Goal: Task Accomplishment & Management: Use online tool/utility

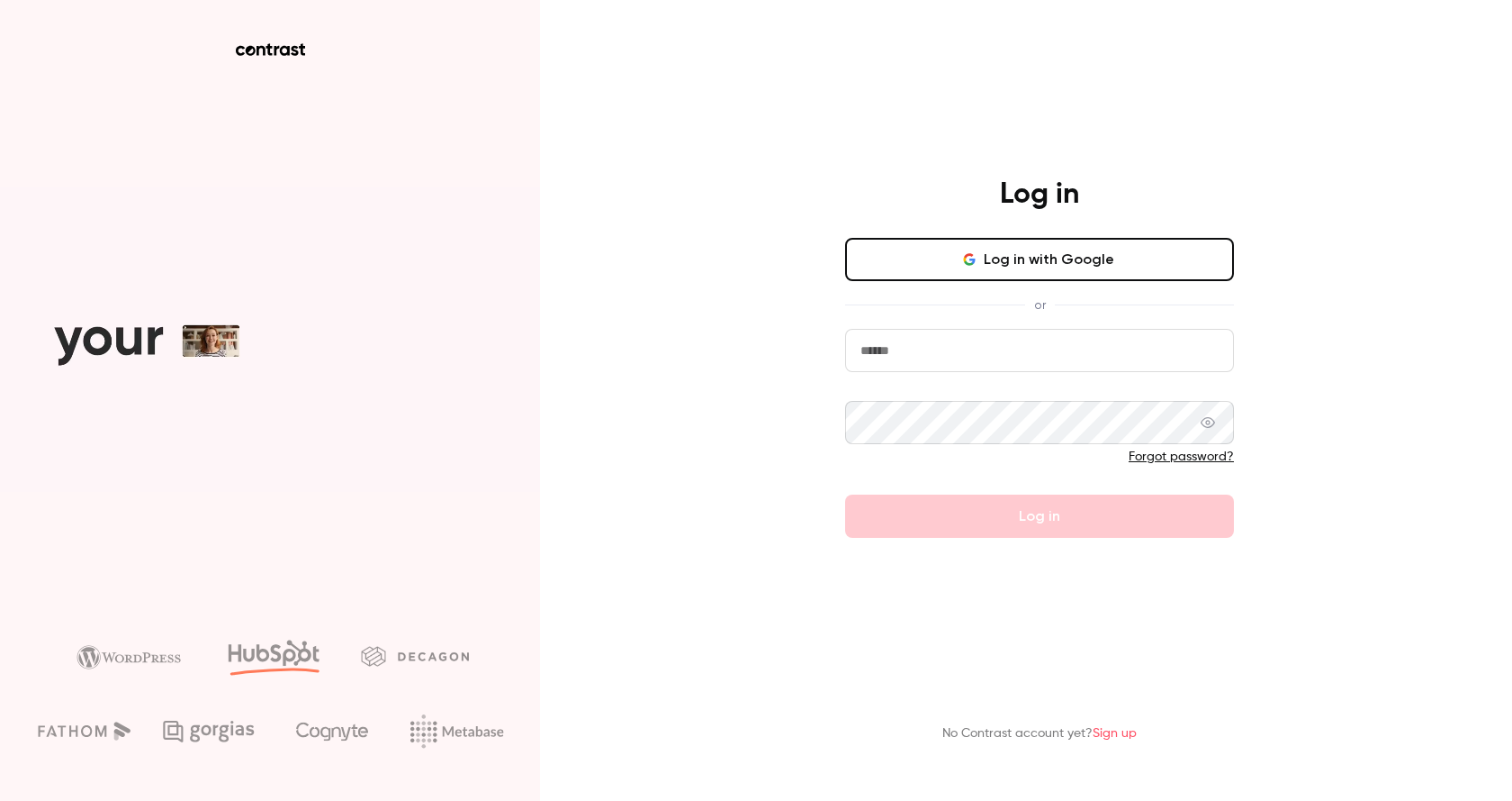
click at [985, 259] on button "Log in with Google" at bounding box center [1039, 258] width 388 height 43
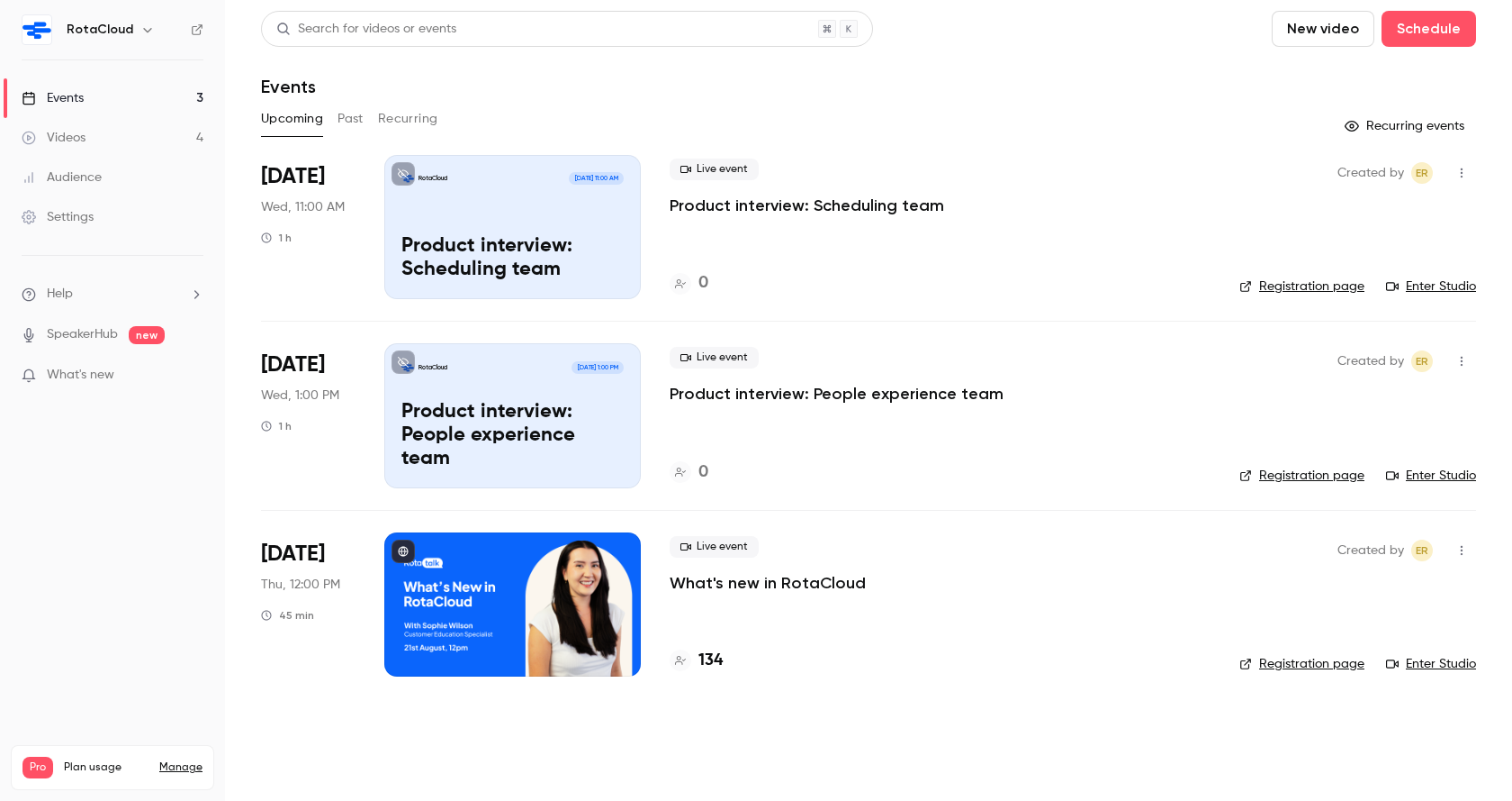
click at [795, 577] on p "What's new in RotaCloud" at bounding box center [768, 582] width 197 height 22
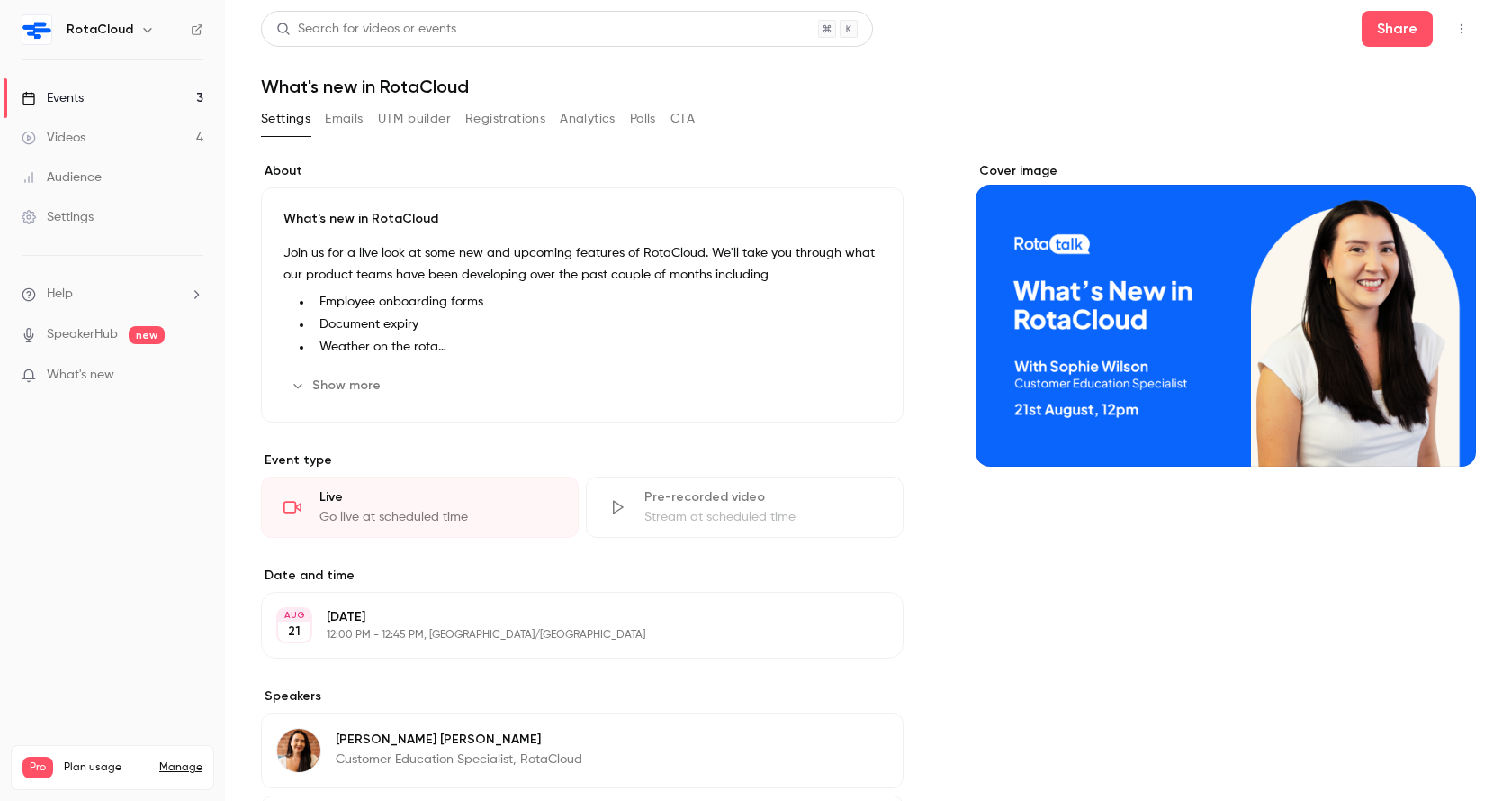
click at [430, 117] on button "UTM builder" at bounding box center [414, 118] width 73 height 29
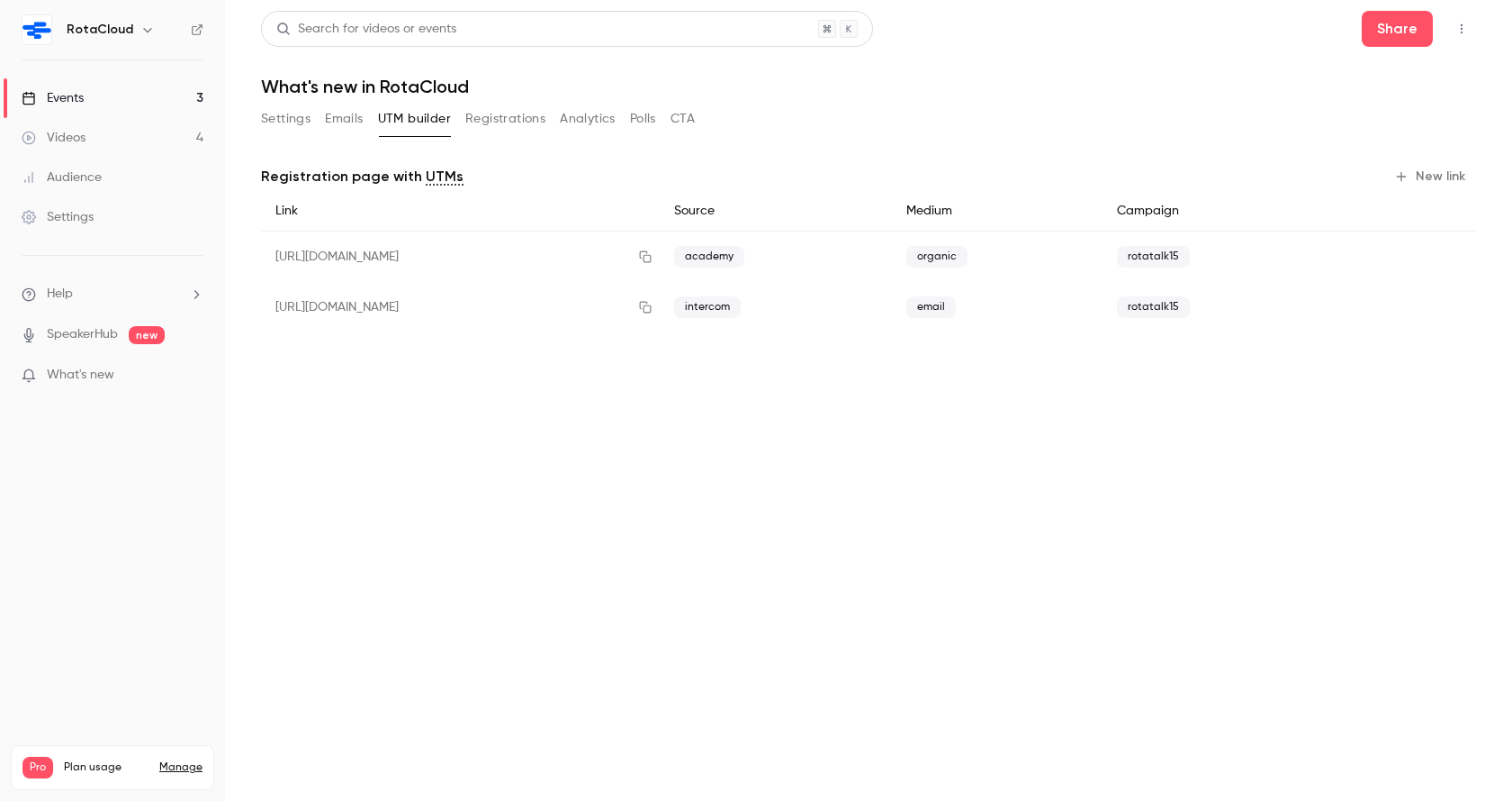
click at [1409, 171] on icon "button" at bounding box center [1402, 176] width 14 height 14
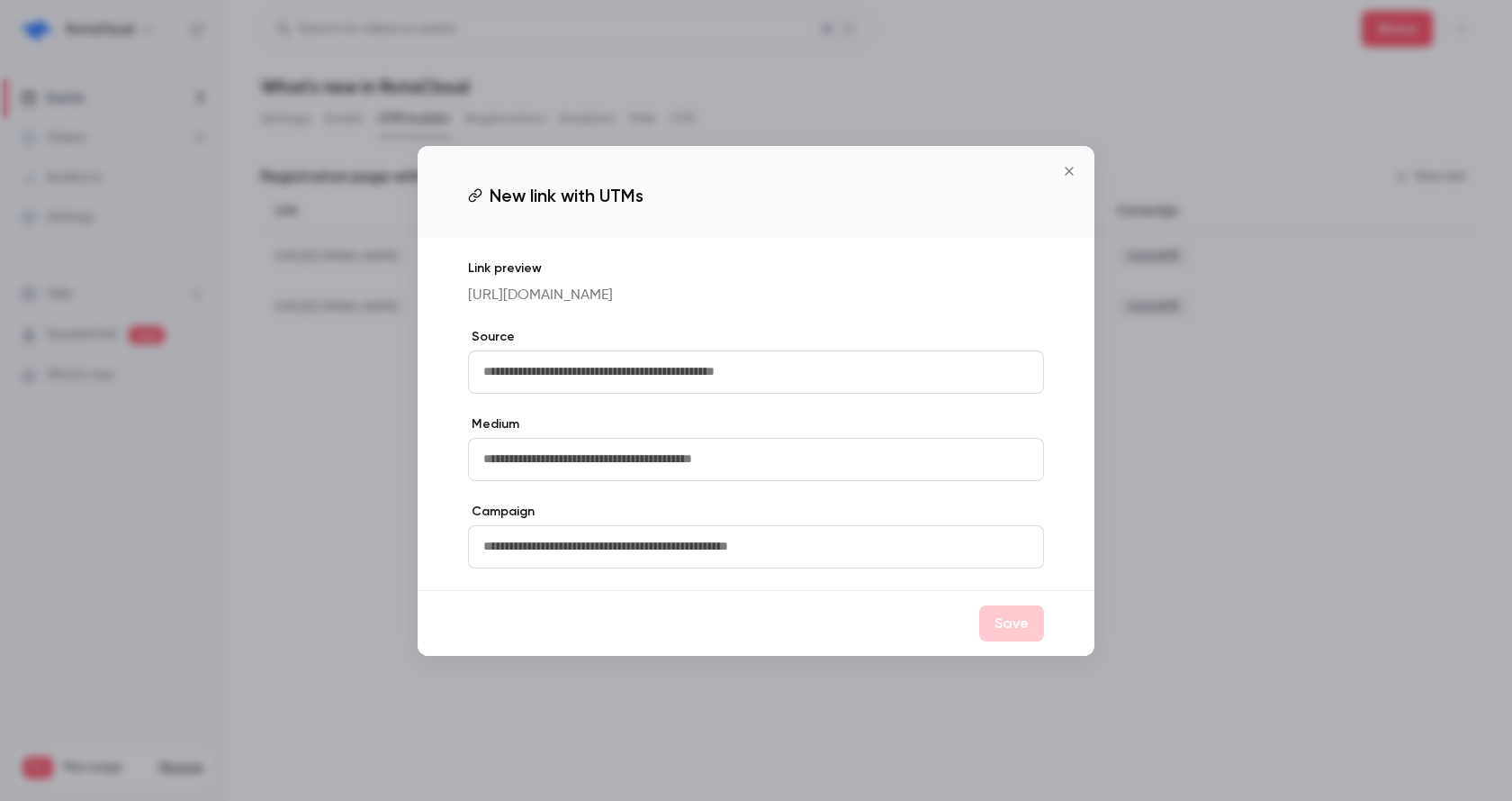
click at [650, 389] on input "text" at bounding box center [756, 371] width 576 height 43
type input "********"
click at [590, 462] on input "text" at bounding box center [756, 458] width 576 height 43
type input "****"
click at [557, 587] on div "Link preview [URL][DOMAIN_NAME] Source ******** Medium **** Campaign" at bounding box center [755, 413] width 677 height 352
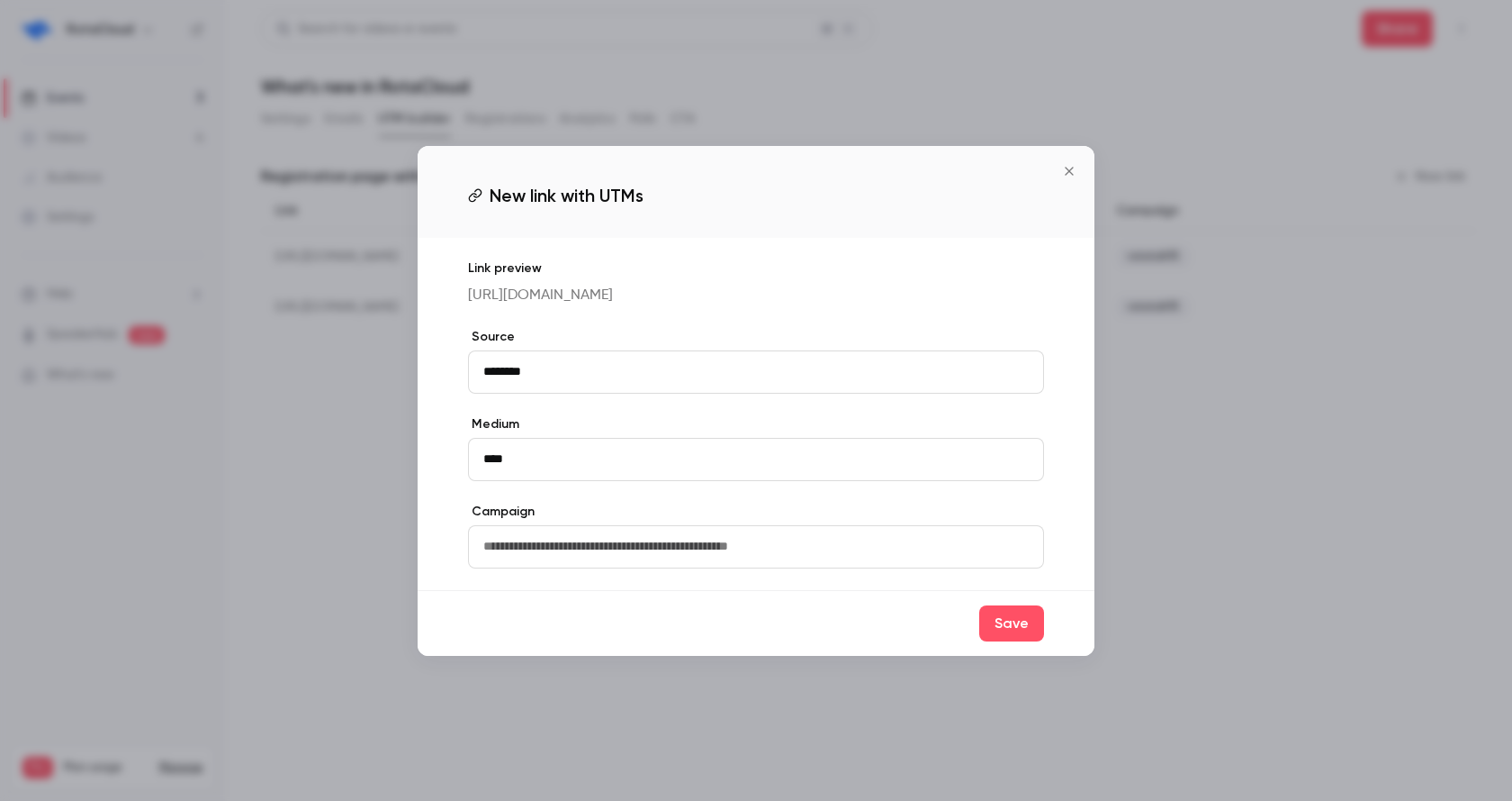
click at [551, 563] on input "text" at bounding box center [756, 546] width 576 height 43
type input "**********"
click at [1002, 641] on button "Save" at bounding box center [1011, 623] width 65 height 36
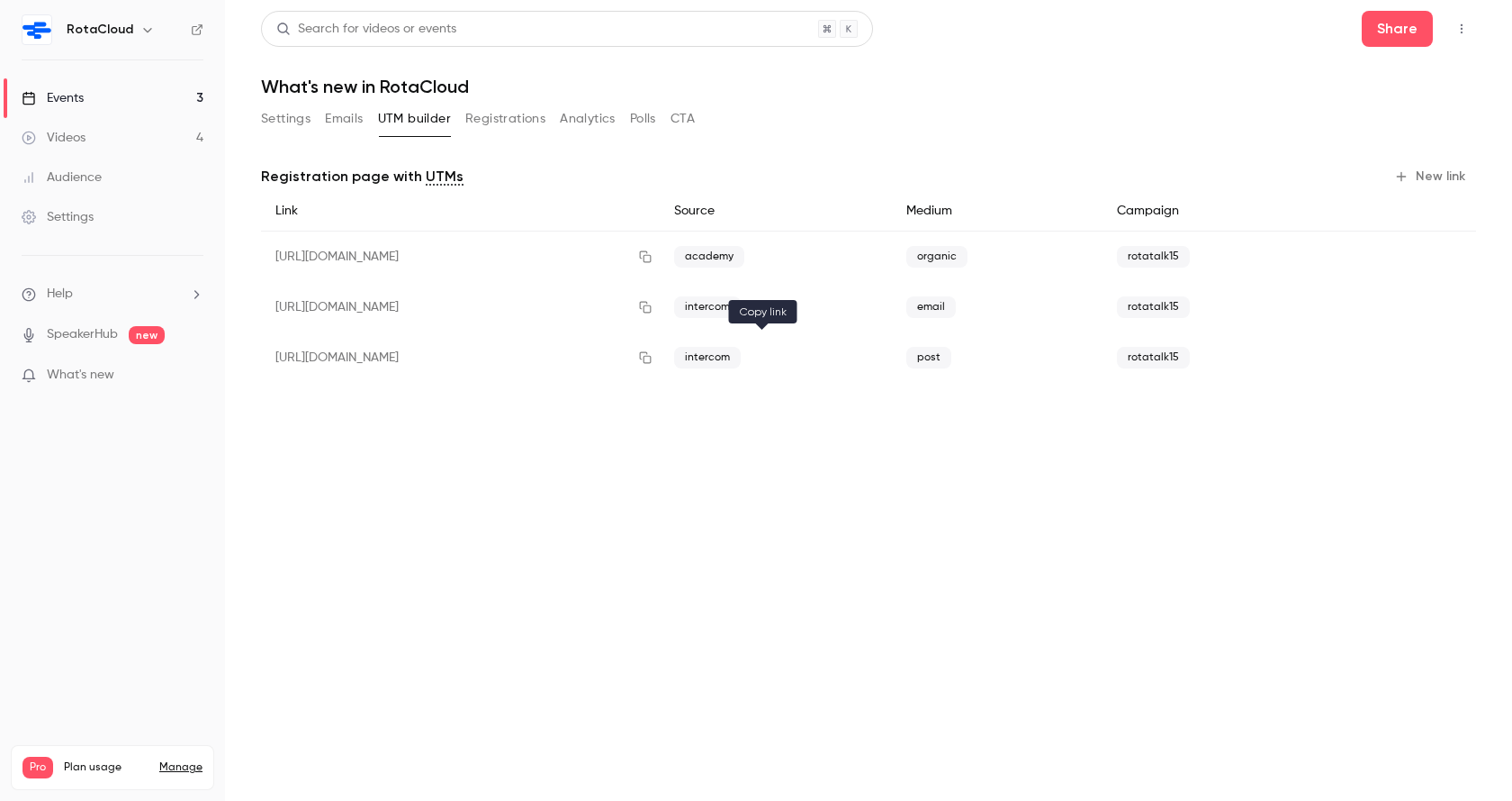
click at [660, 350] on button "button" at bounding box center [645, 357] width 29 height 29
click at [147, 102] on link "Events 3" at bounding box center [112, 98] width 226 height 40
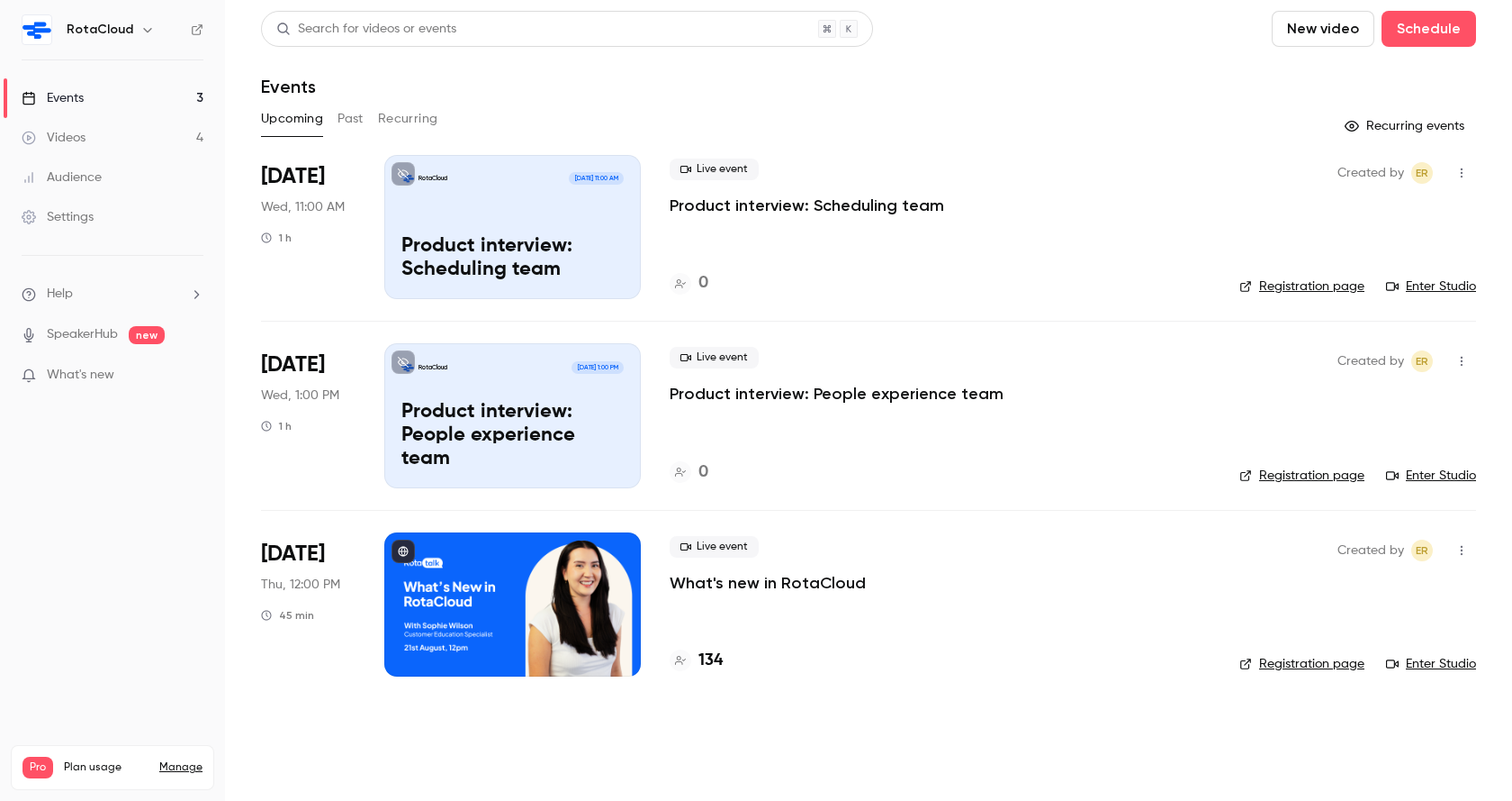
click at [806, 398] on p "Product interview: People experience team" at bounding box center [836, 394] width 334 height 22
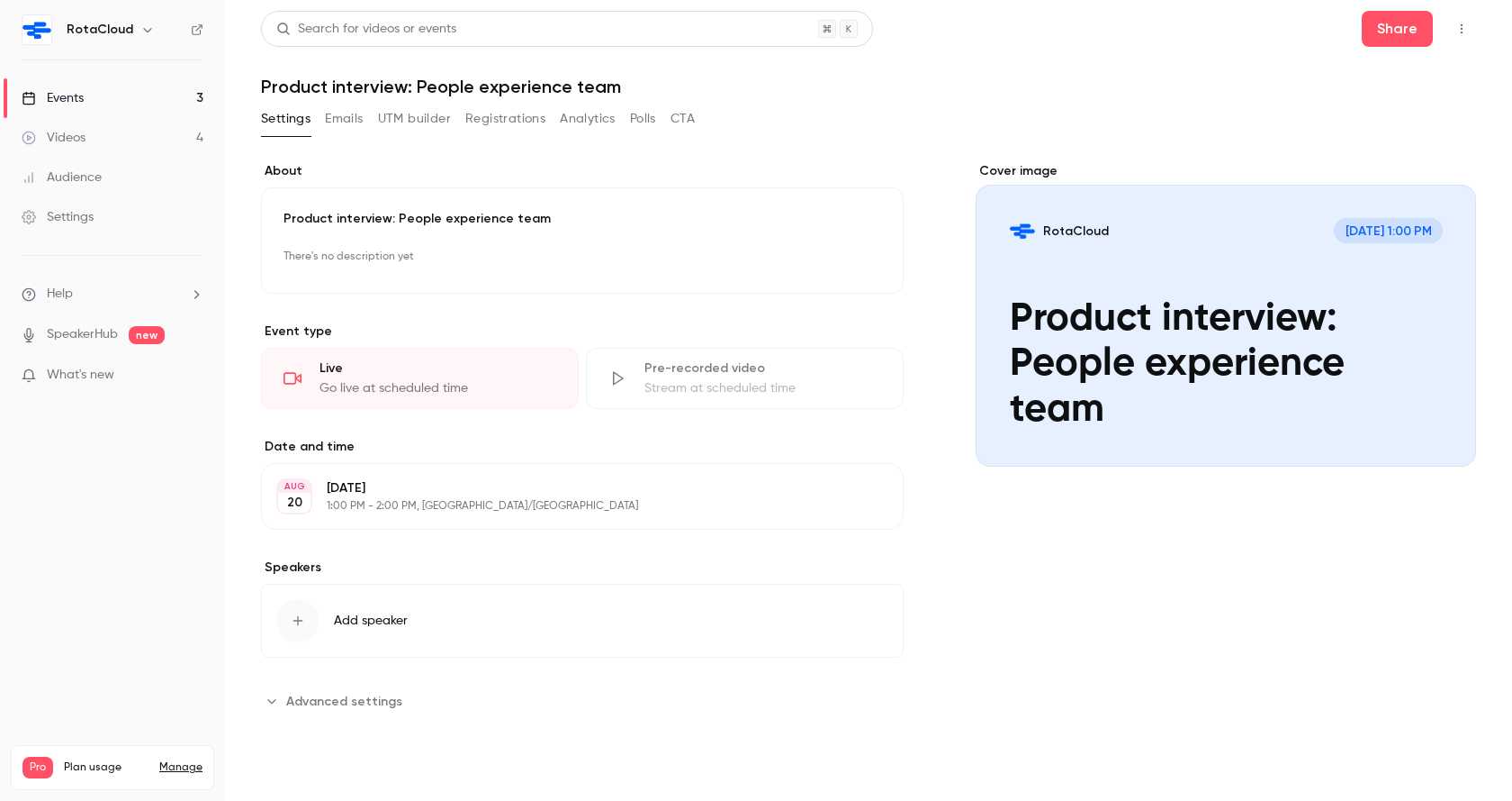
click at [1456, 31] on icon "button" at bounding box center [1461, 29] width 14 height 13
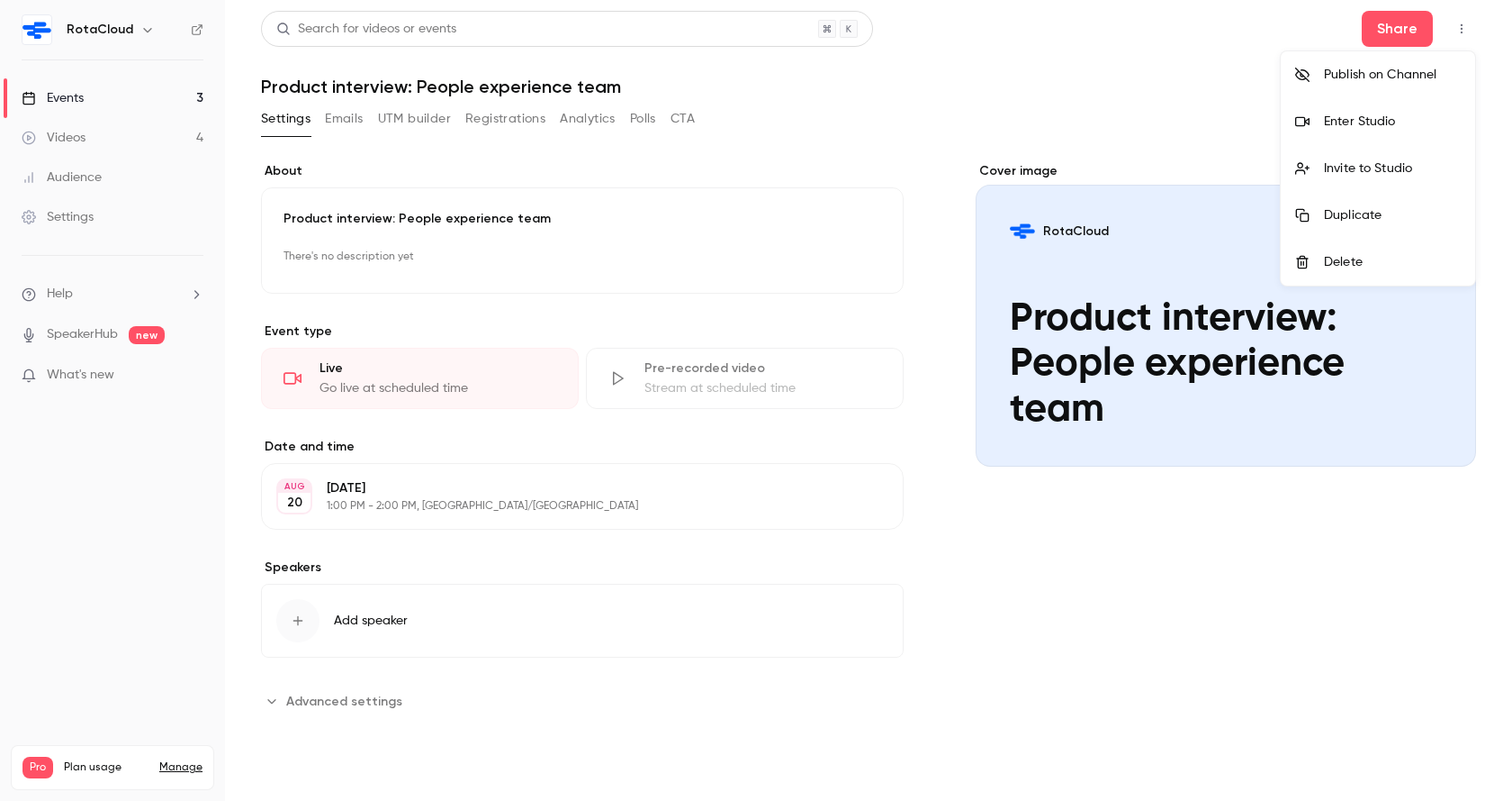
click at [1391, 25] on div at bounding box center [756, 400] width 1512 height 801
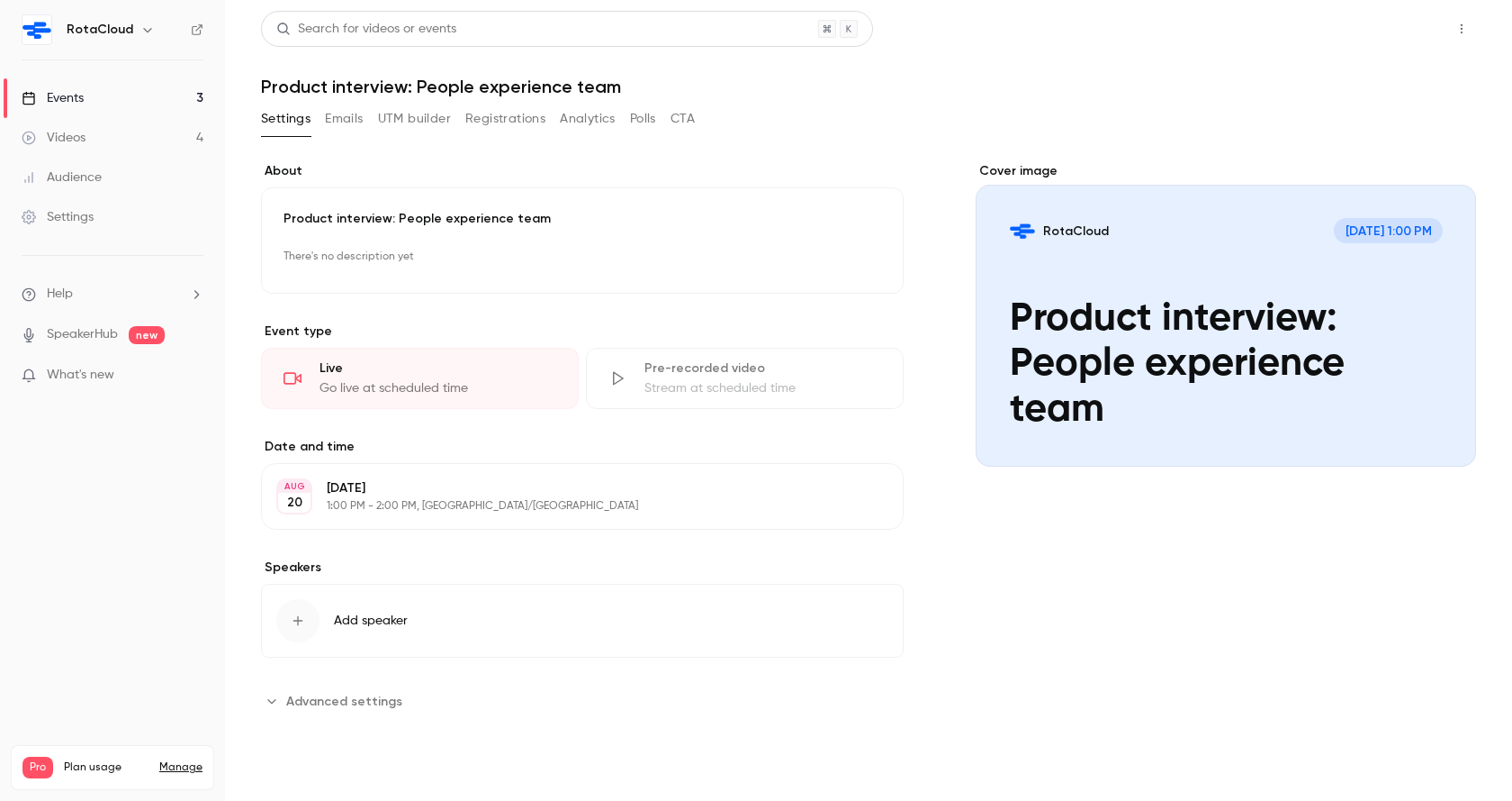
click at [1394, 40] on button "Share" at bounding box center [1398, 29] width 72 height 36
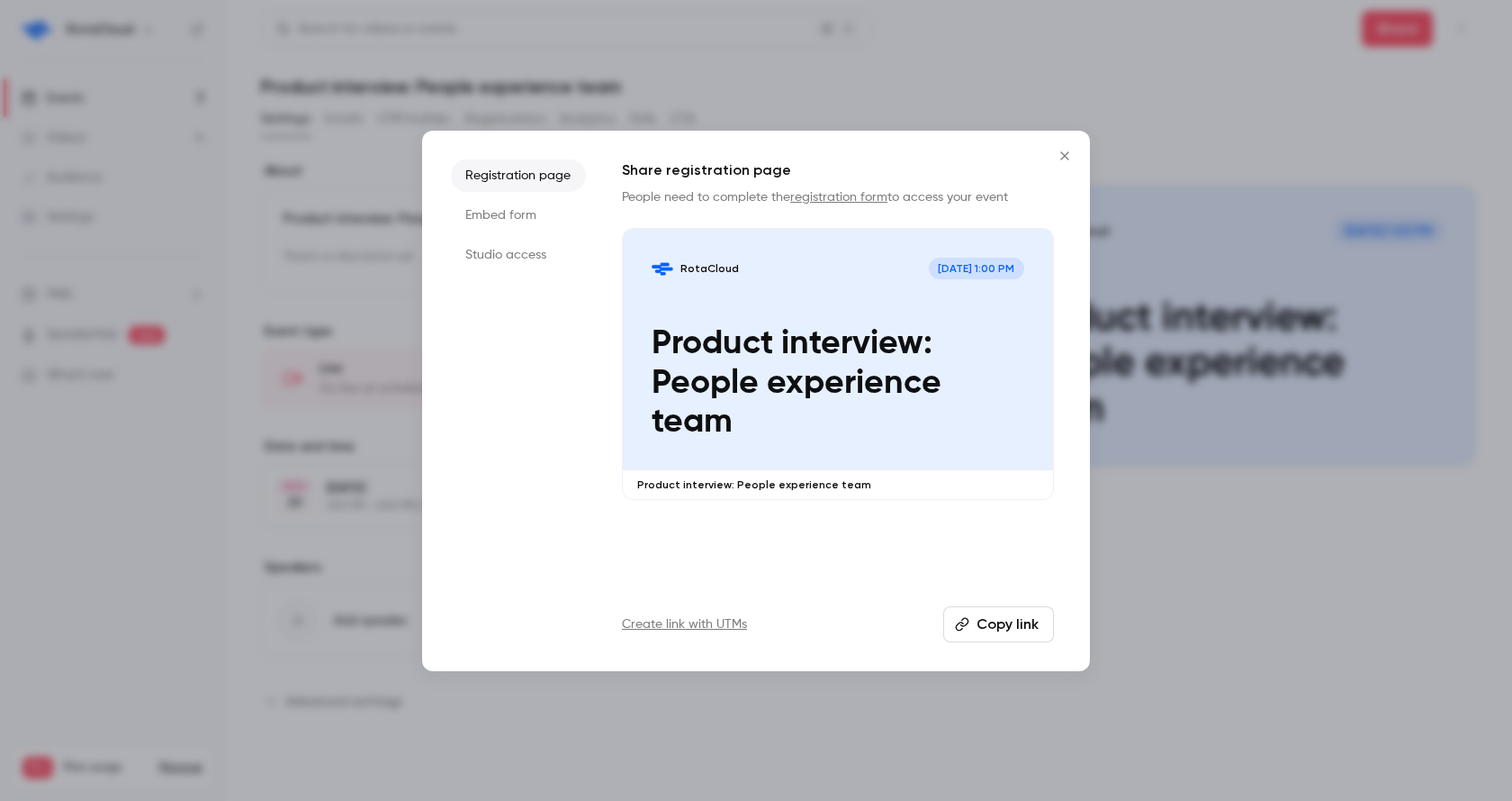
click at [544, 266] on li "Studio access" at bounding box center [519, 254] width 135 height 33
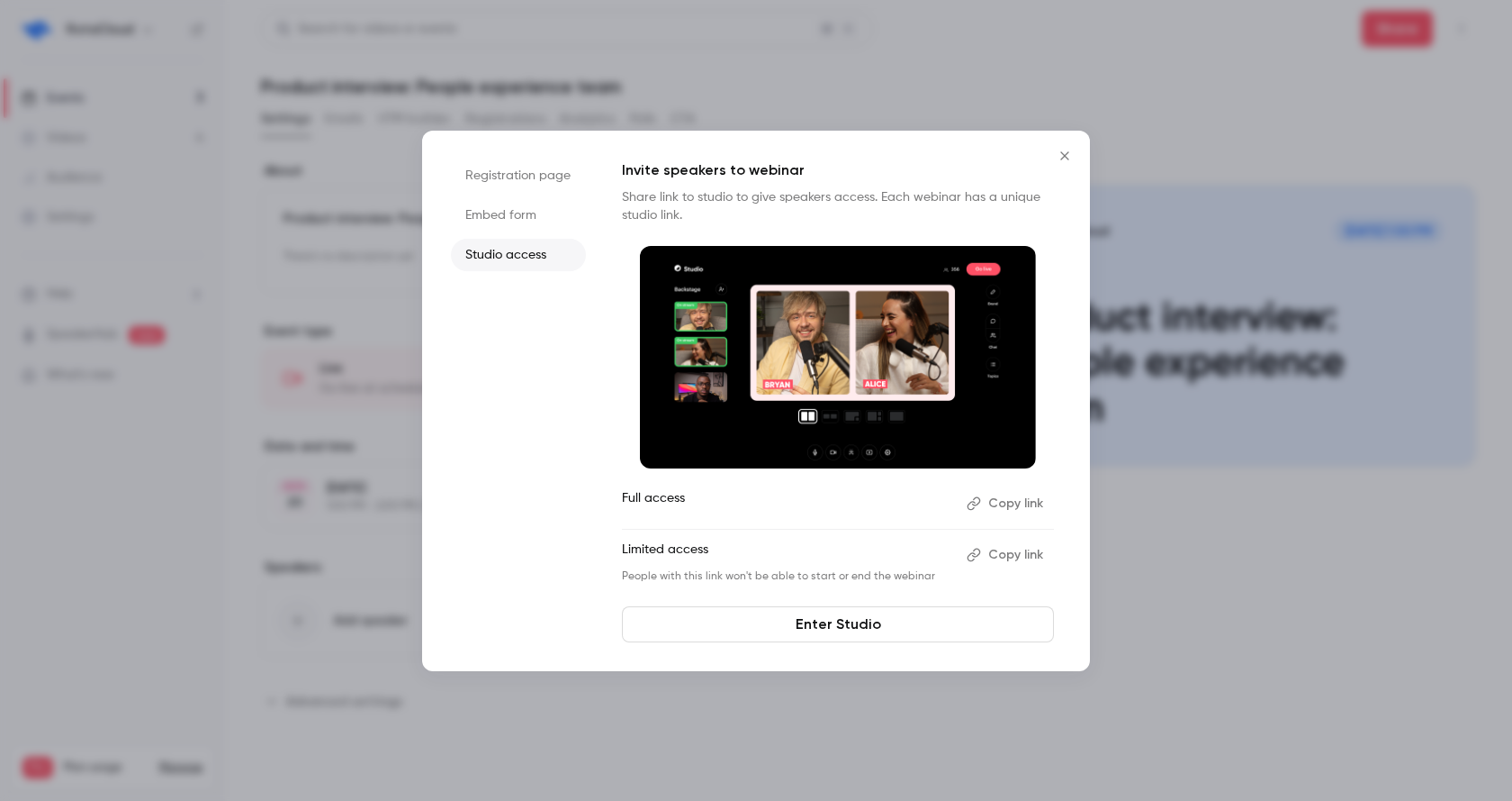
click at [1001, 498] on button "Copy link" at bounding box center [1006, 503] width 94 height 29
click at [1053, 164] on button "Close" at bounding box center [1065, 156] width 36 height 36
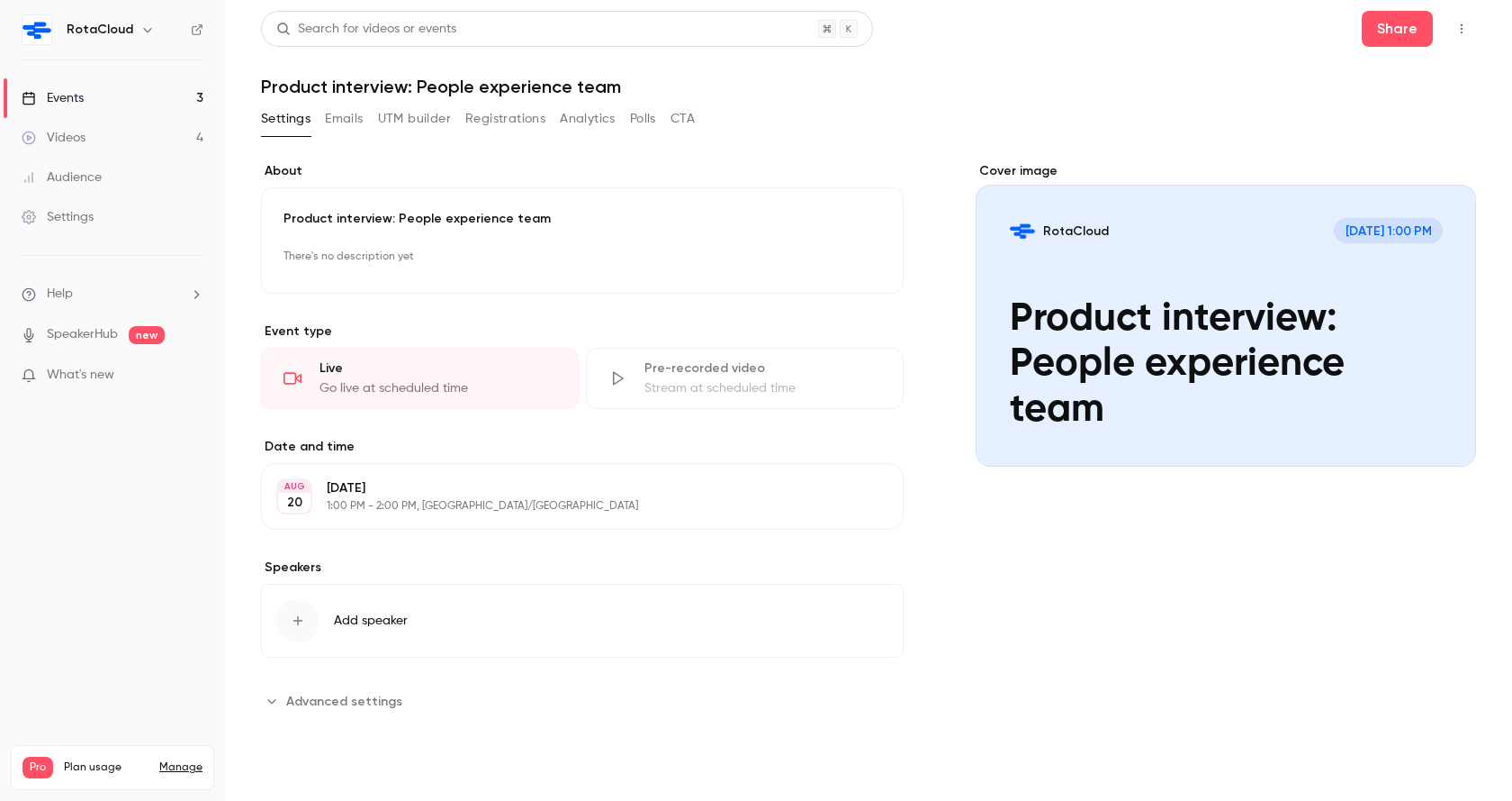
click at [164, 101] on link "Events 3" at bounding box center [112, 98] width 226 height 40
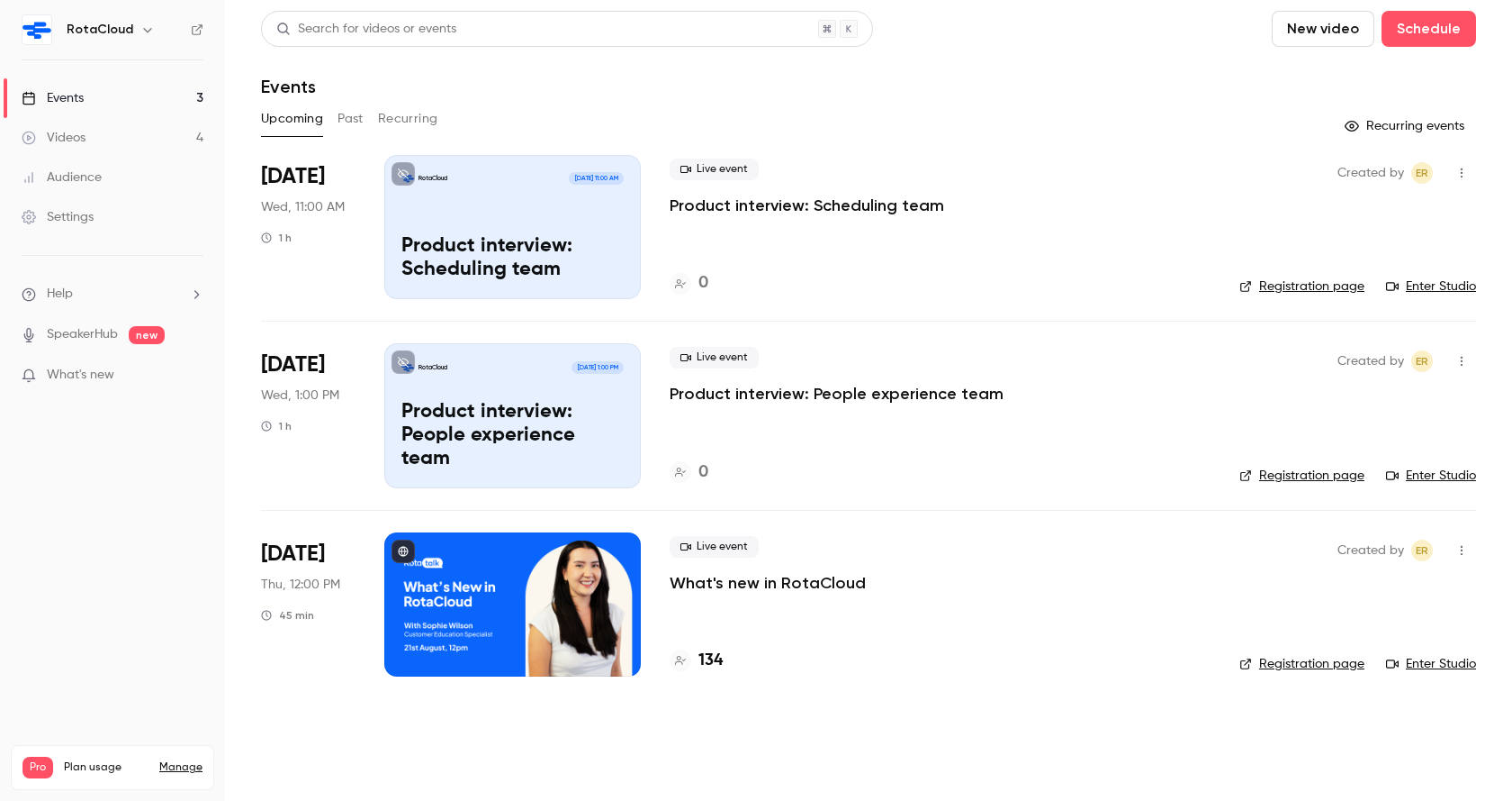
click at [779, 583] on p "What's new in RotaCloud" at bounding box center [768, 582] width 197 height 22
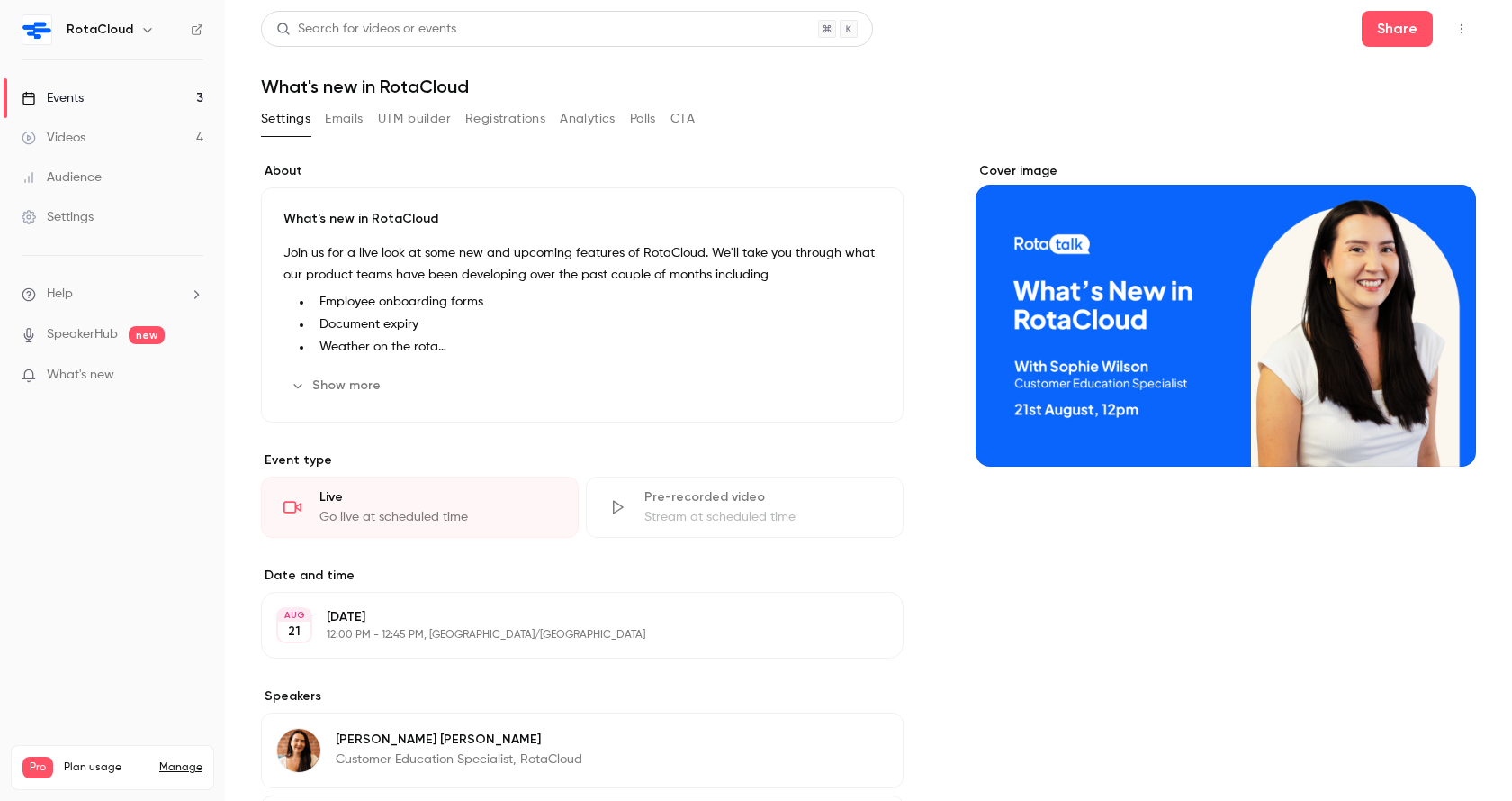
click at [1461, 27] on icon "button" at bounding box center [1461, 29] width 14 height 13
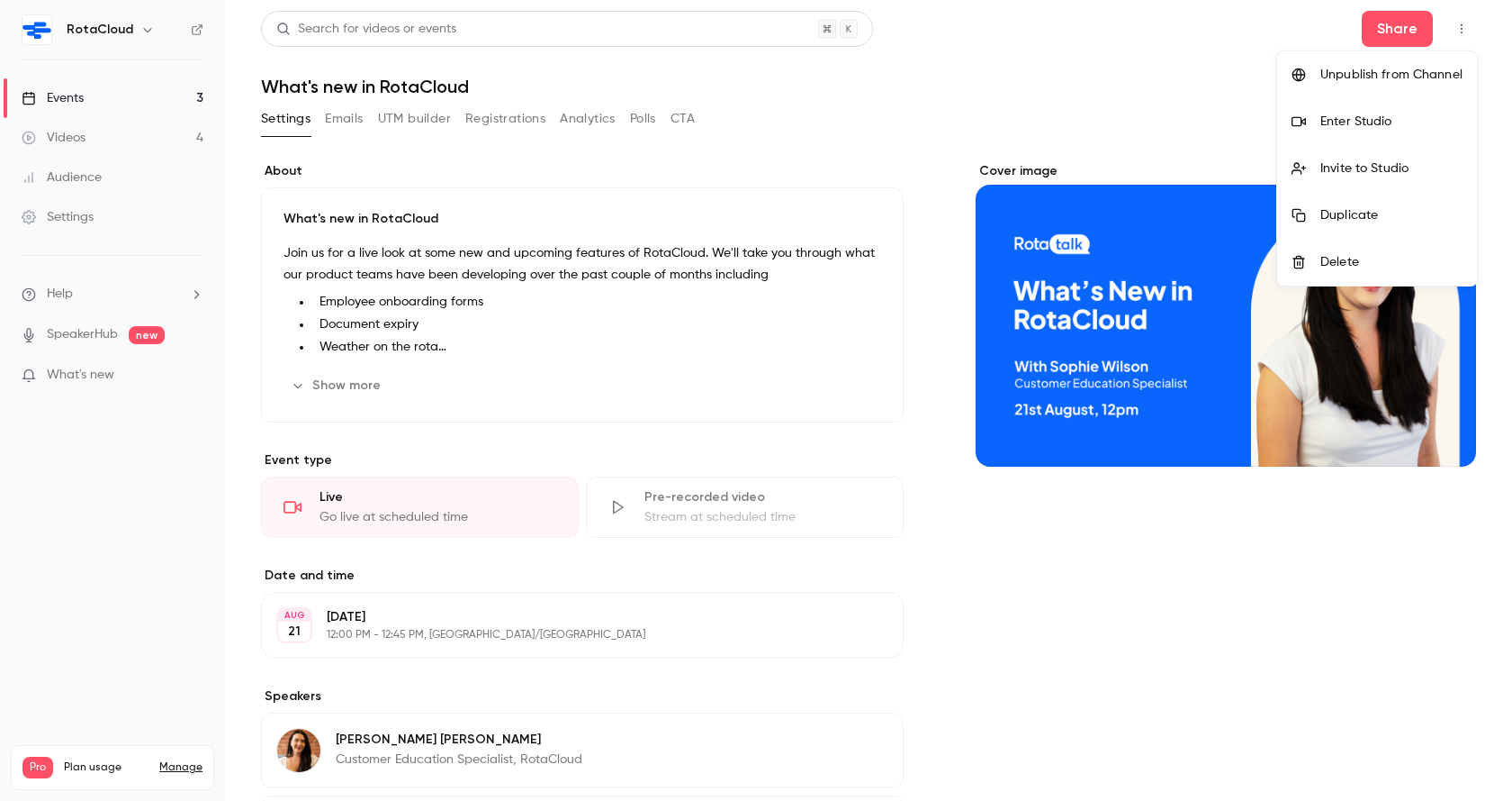
click at [1351, 128] on div "Enter Studio" at bounding box center [1391, 121] width 142 height 18
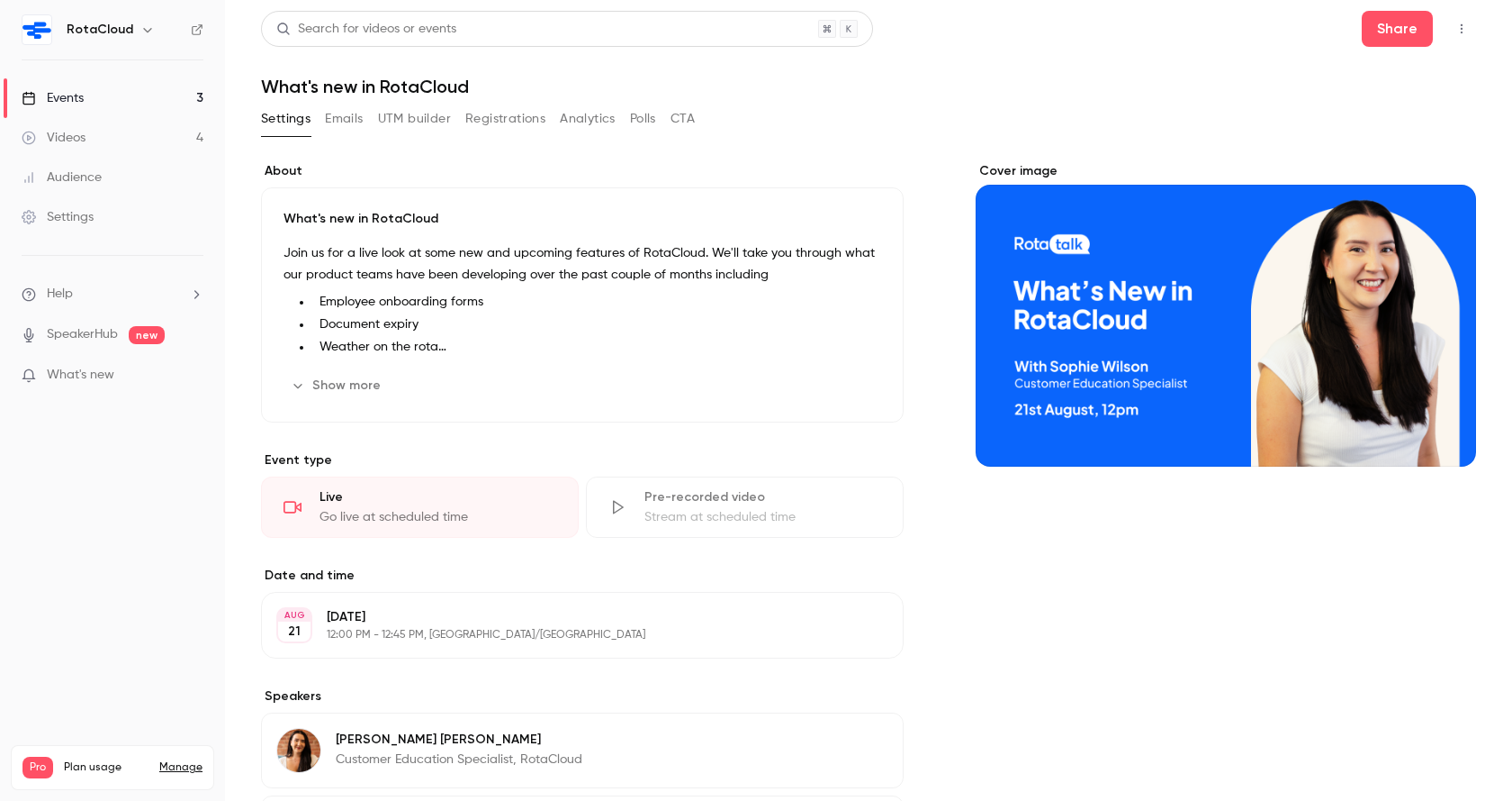
click at [1461, 30] on icon "button" at bounding box center [1461, 29] width 14 height 13
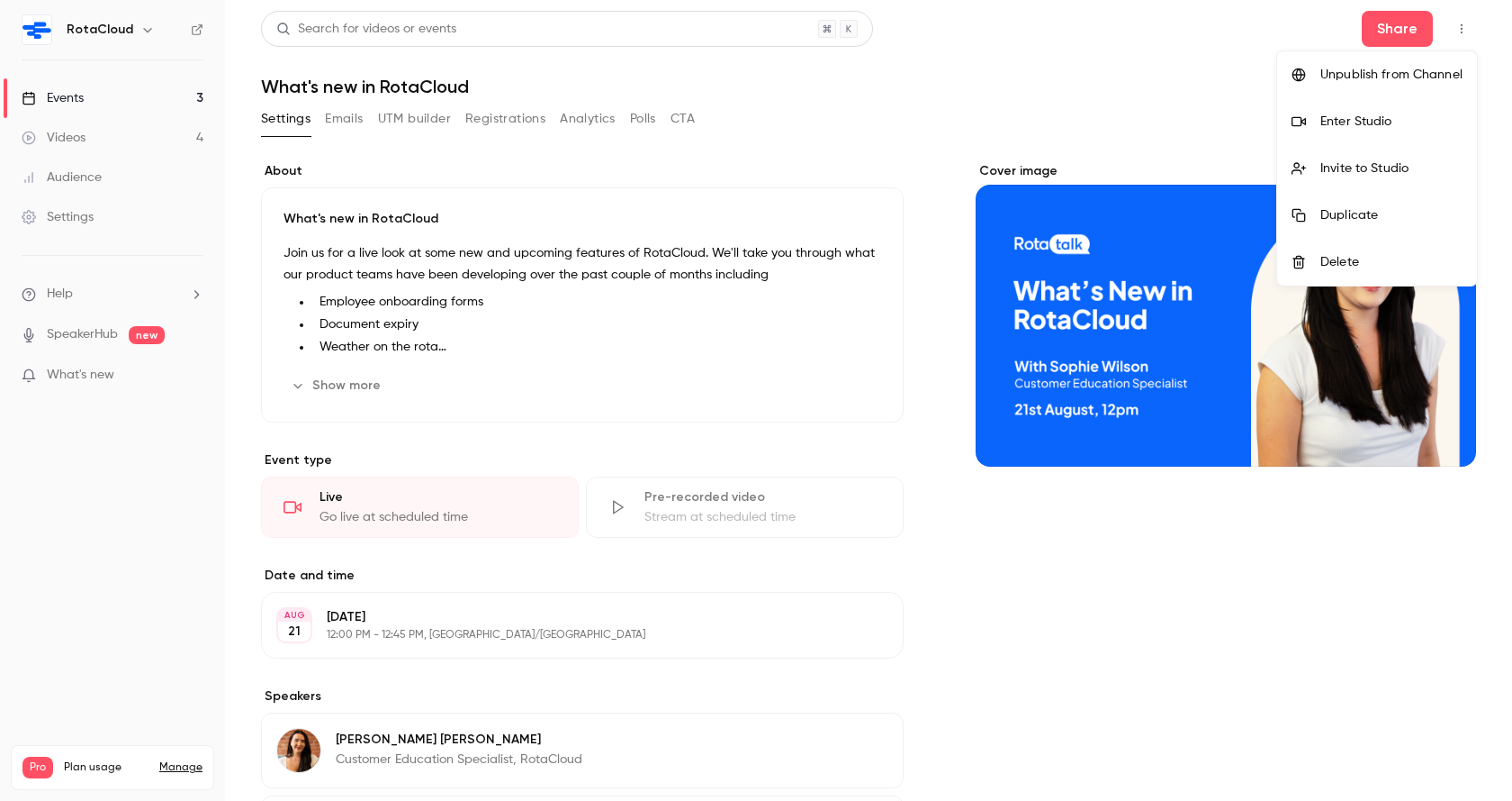
click at [1318, 129] on li "Enter Studio" at bounding box center [1377, 121] width 200 height 47
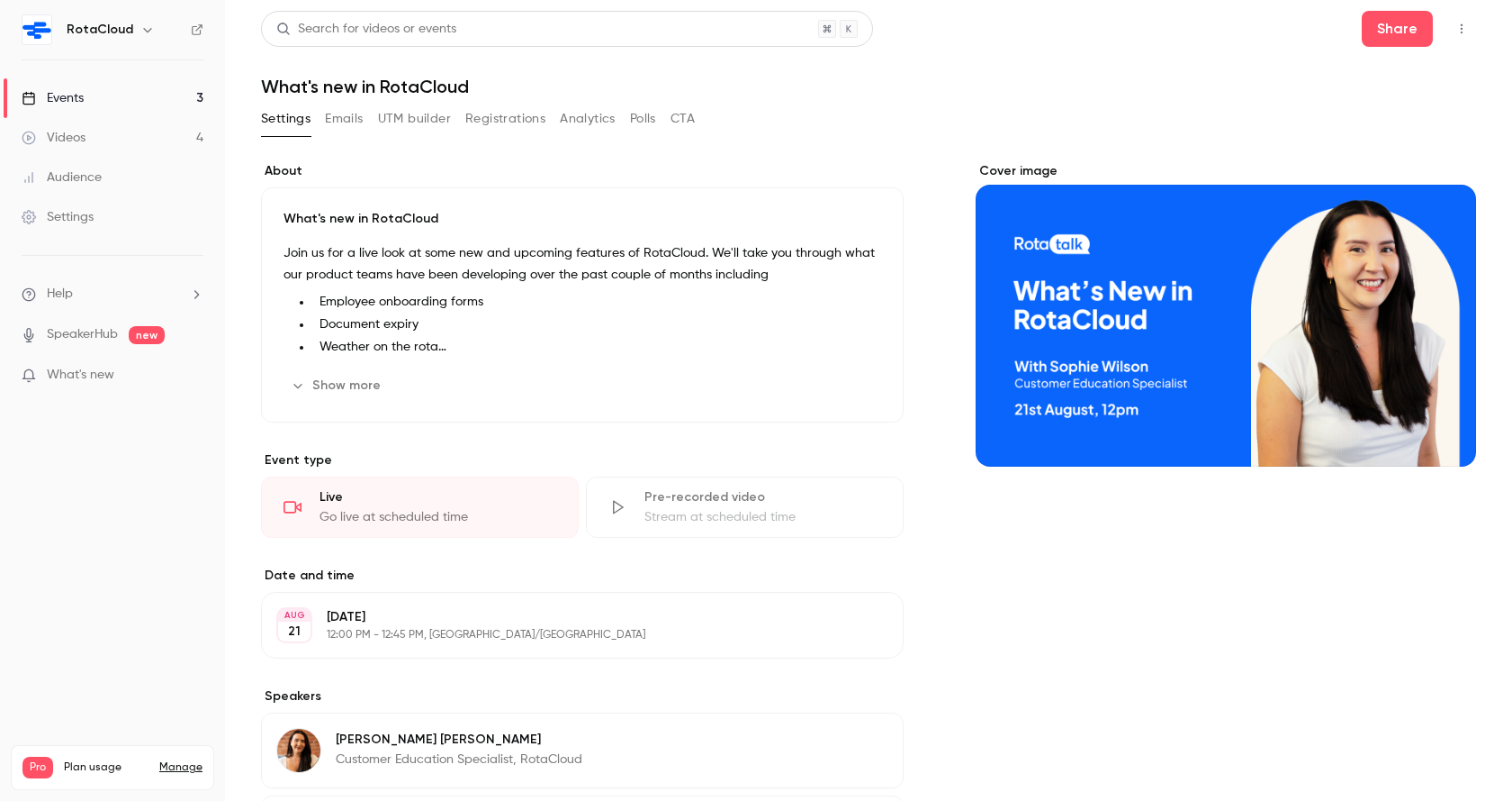
click at [1452, 30] on button "button" at bounding box center [1461, 28] width 29 height 29
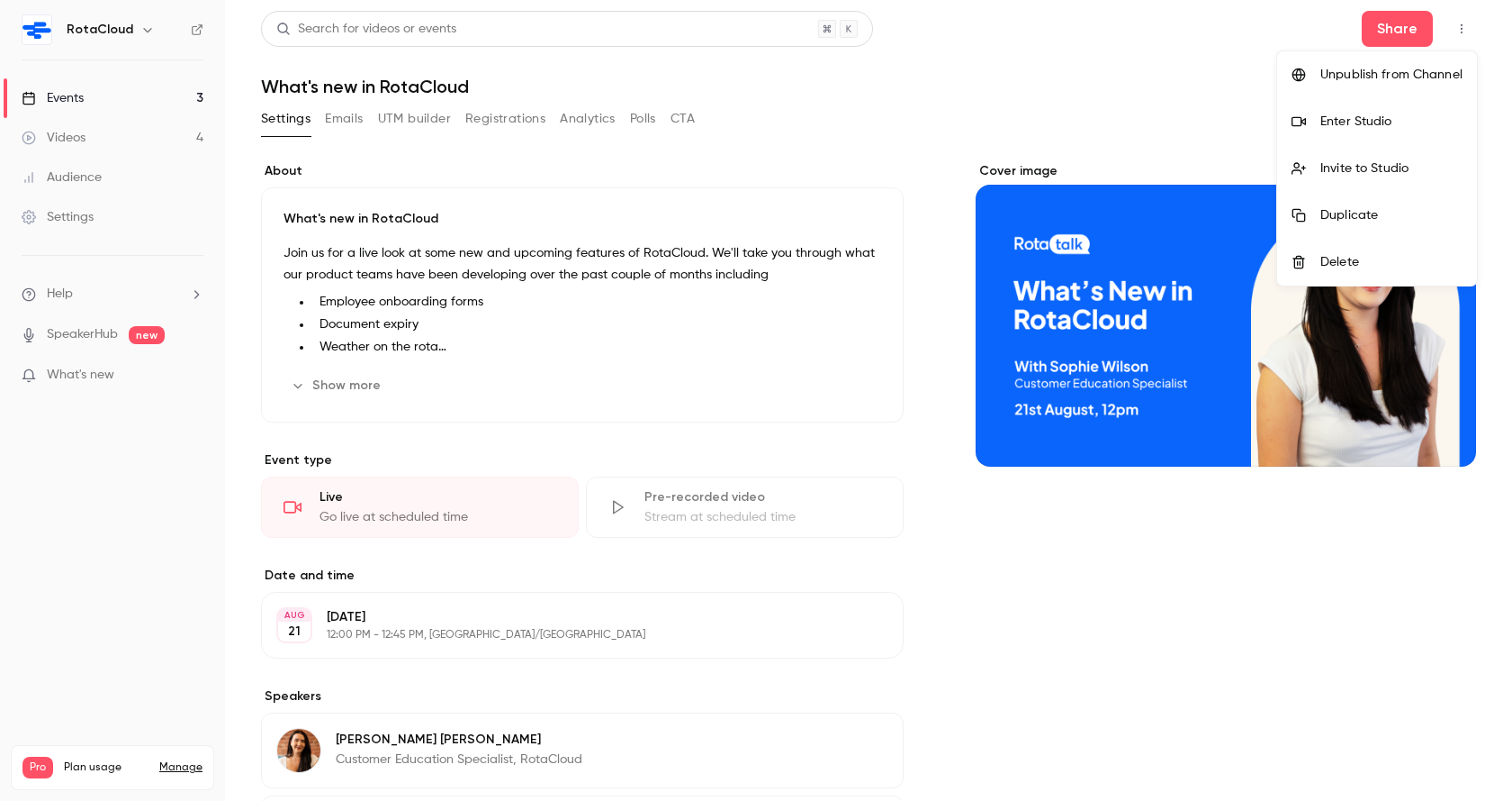
click at [1336, 121] on div "Enter Studio" at bounding box center [1391, 121] width 142 height 18
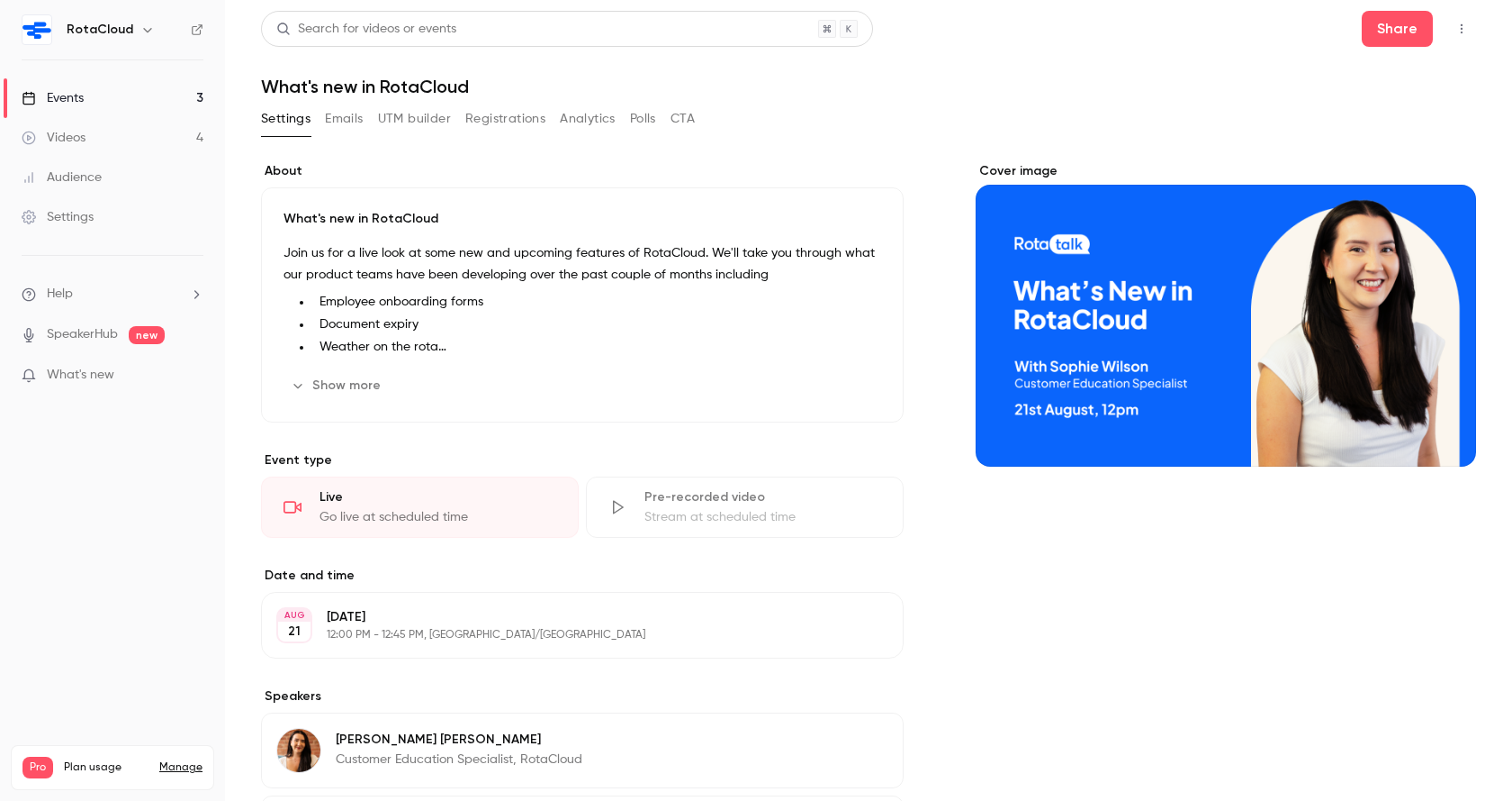
click at [140, 92] on link "Events 3" at bounding box center [112, 98] width 226 height 40
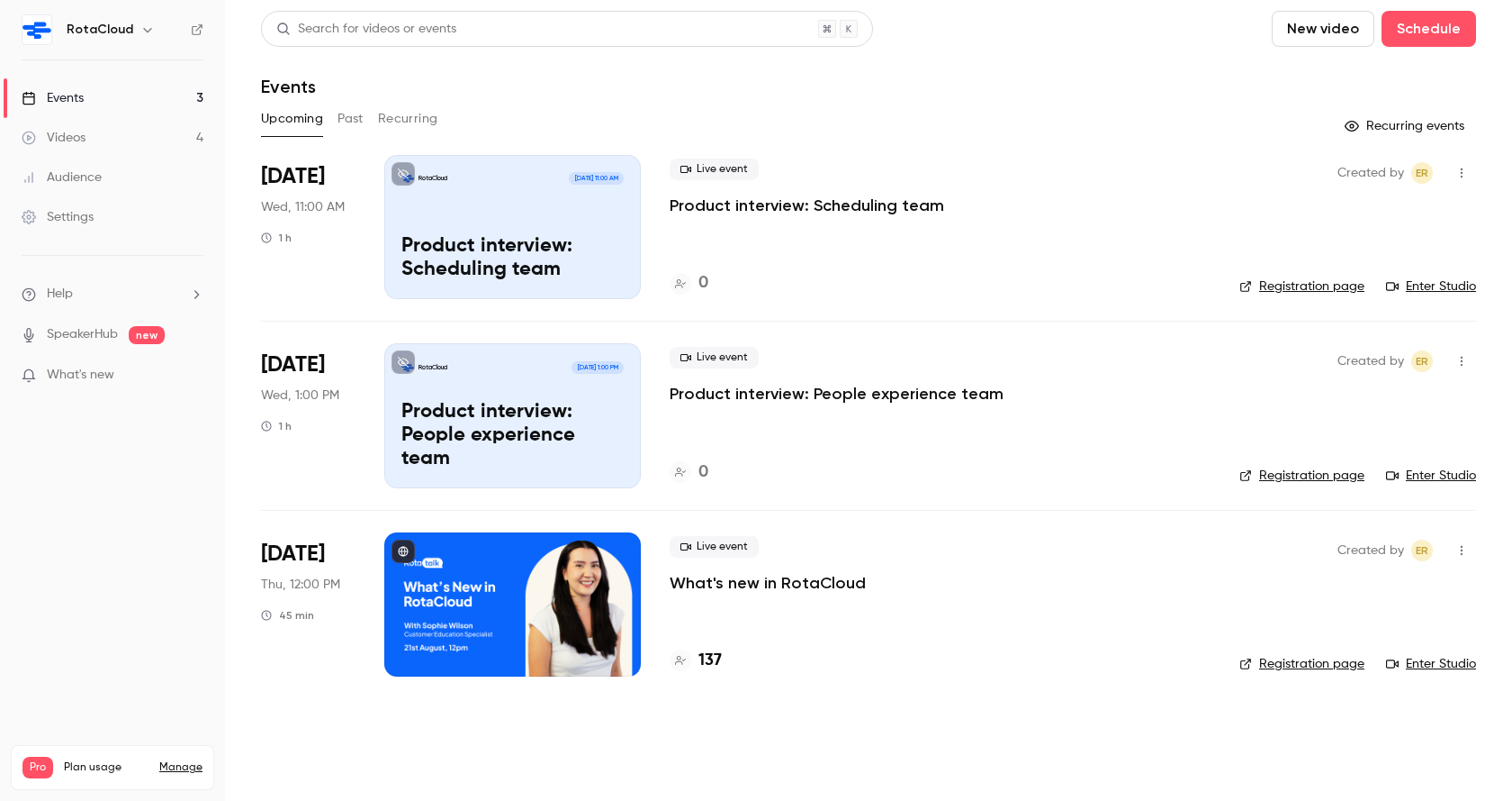
click at [472, 431] on p "Product interview: People experience team" at bounding box center [513, 435] width 223 height 70
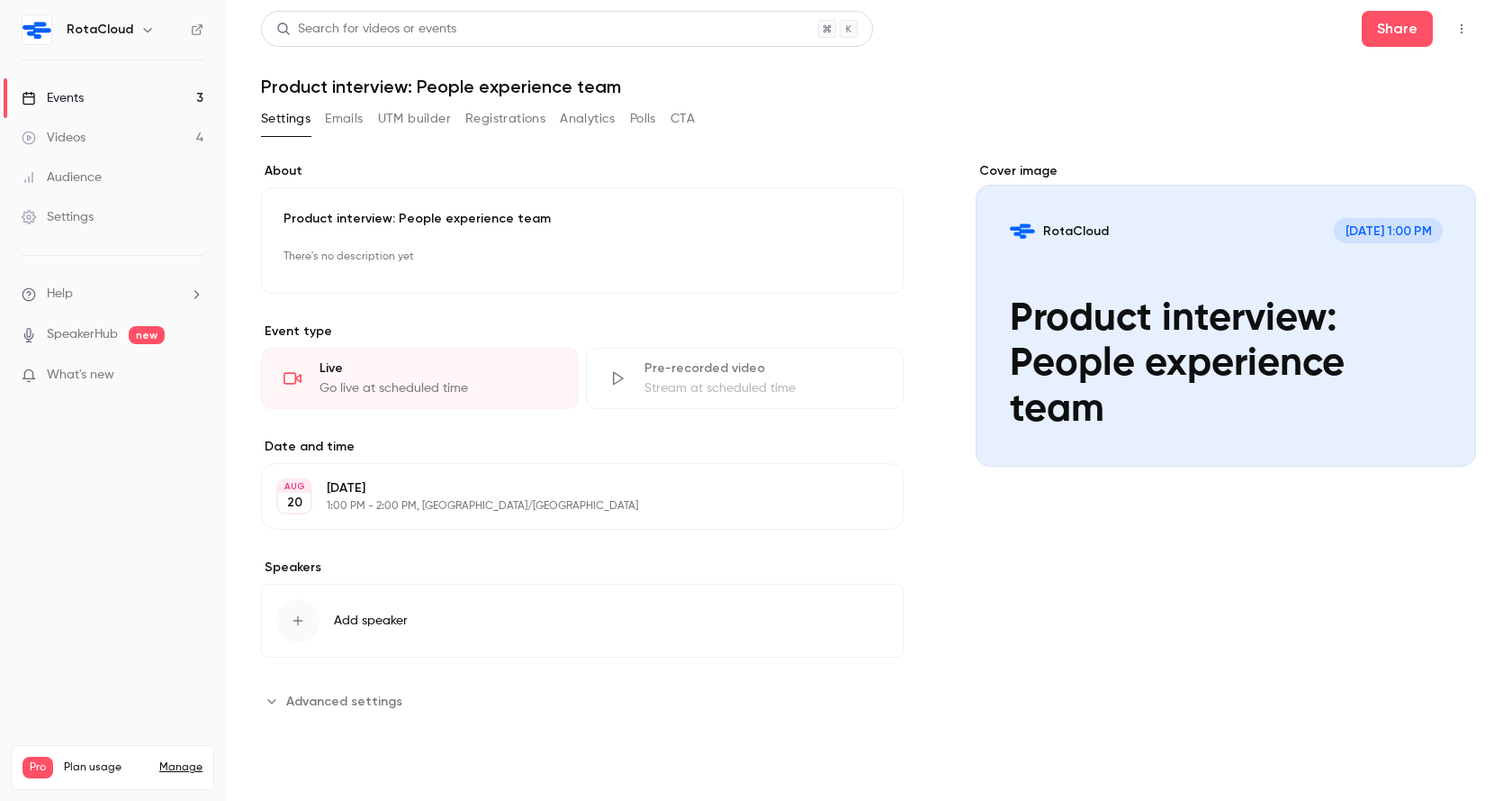
click at [1468, 28] on icon "button" at bounding box center [1461, 29] width 14 height 13
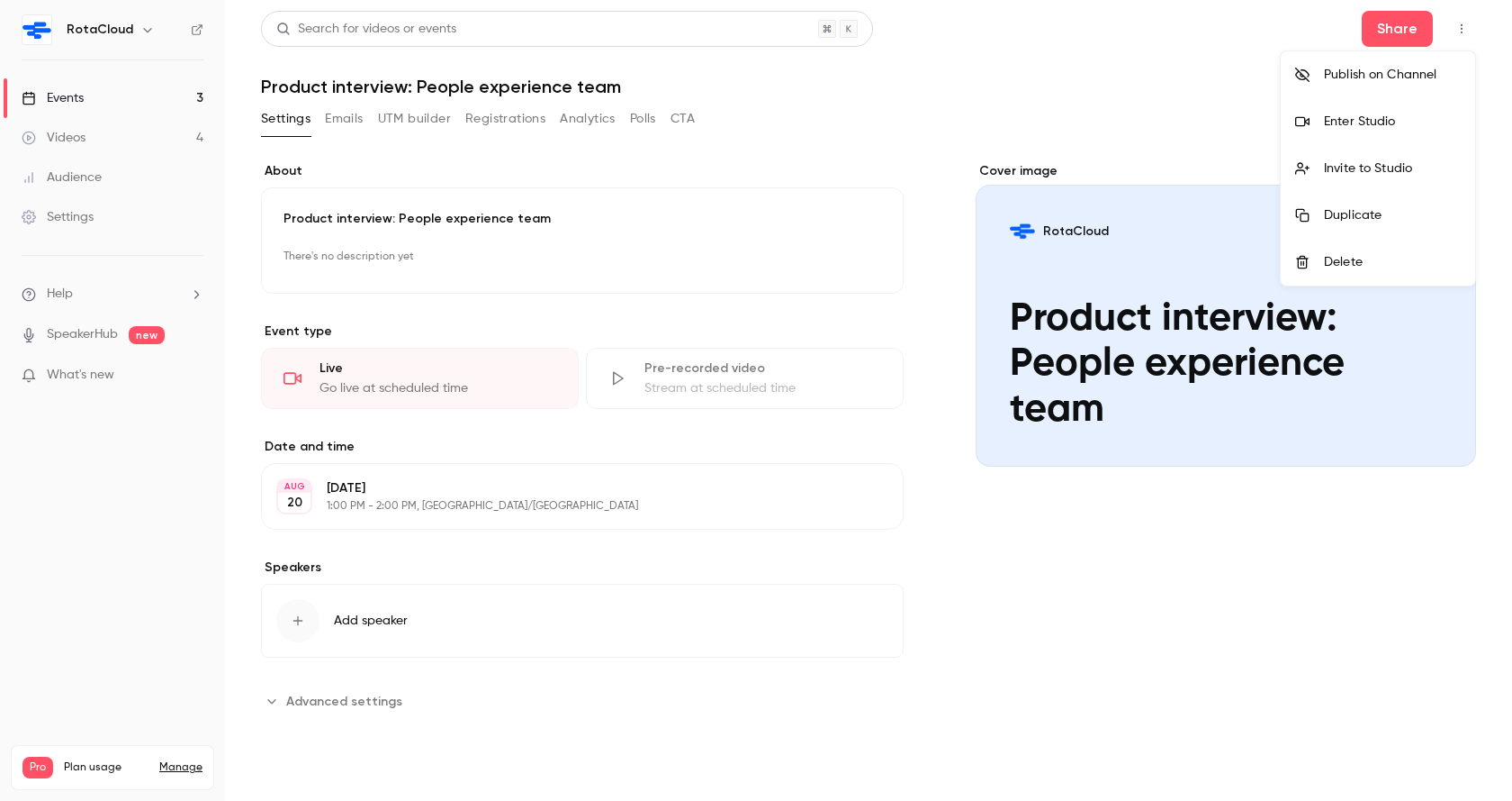
click at [1329, 128] on div "Enter Studio" at bounding box center [1393, 121] width 137 height 18
